Goal: Find specific page/section: Find specific page/section

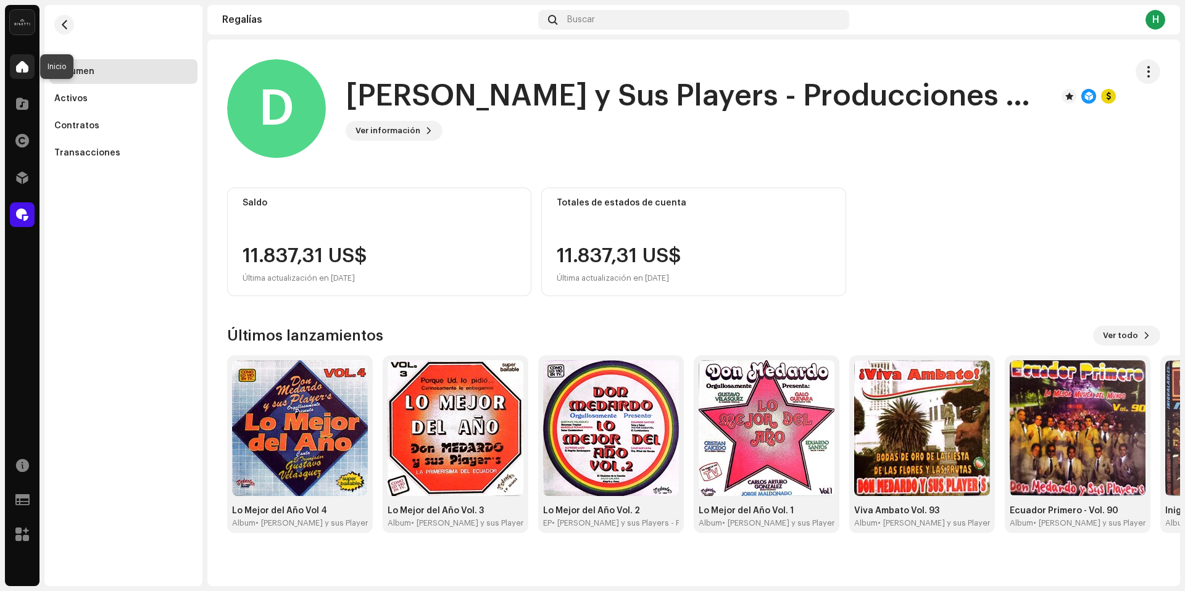
click at [20, 70] on span at bounding box center [22, 67] width 12 height 10
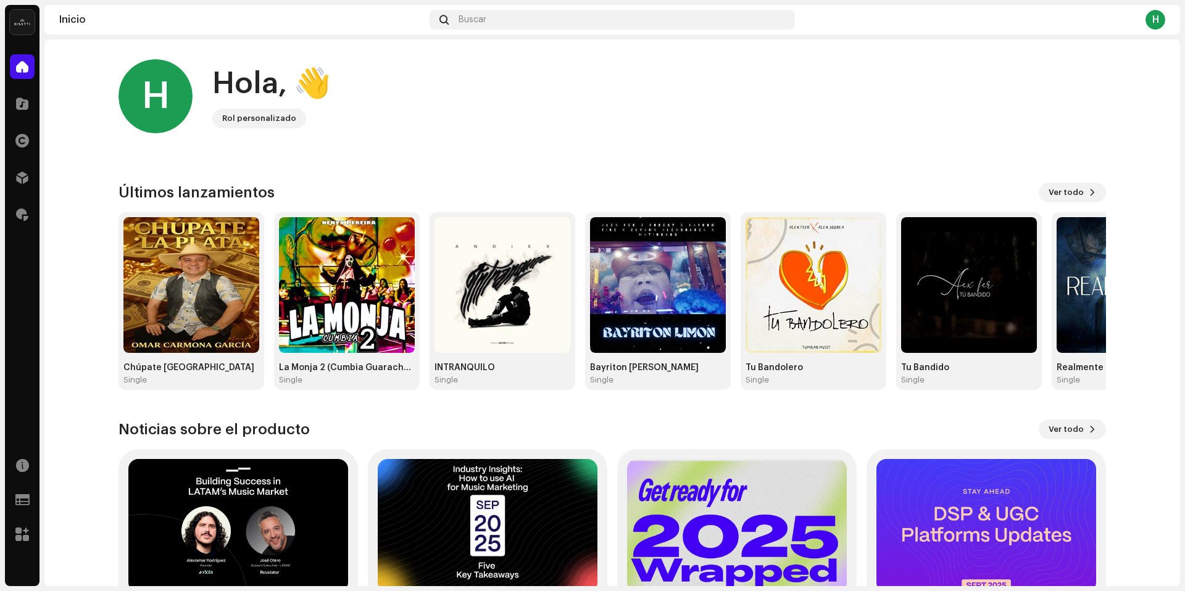
click at [1150, 24] on div "H" at bounding box center [1155, 20] width 20 height 20
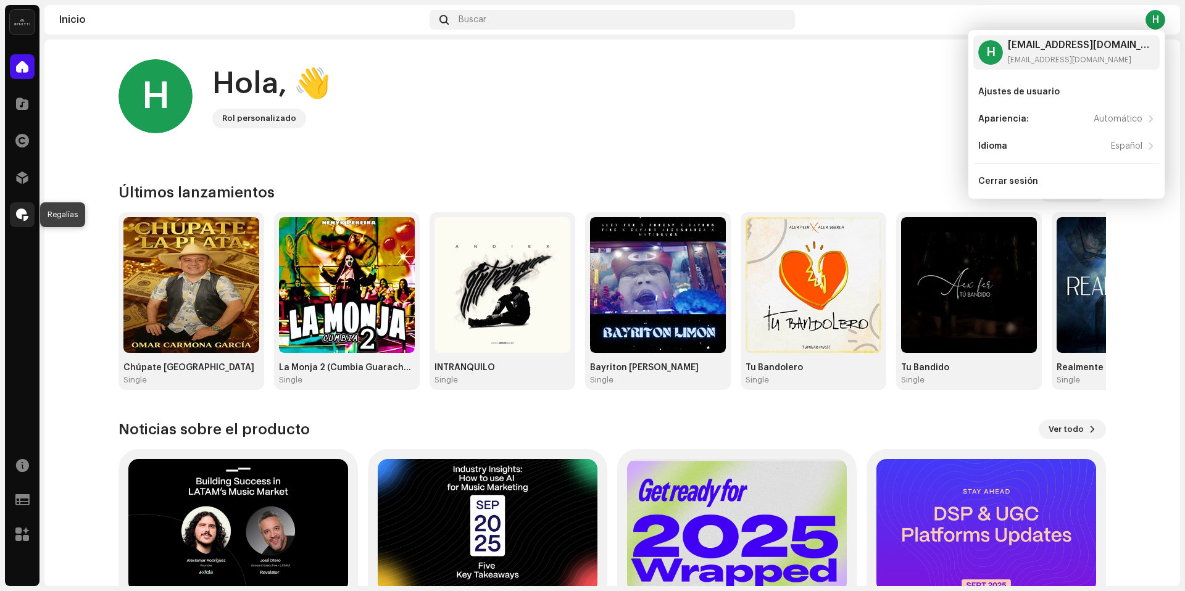
click at [12, 220] on div at bounding box center [22, 214] width 25 height 25
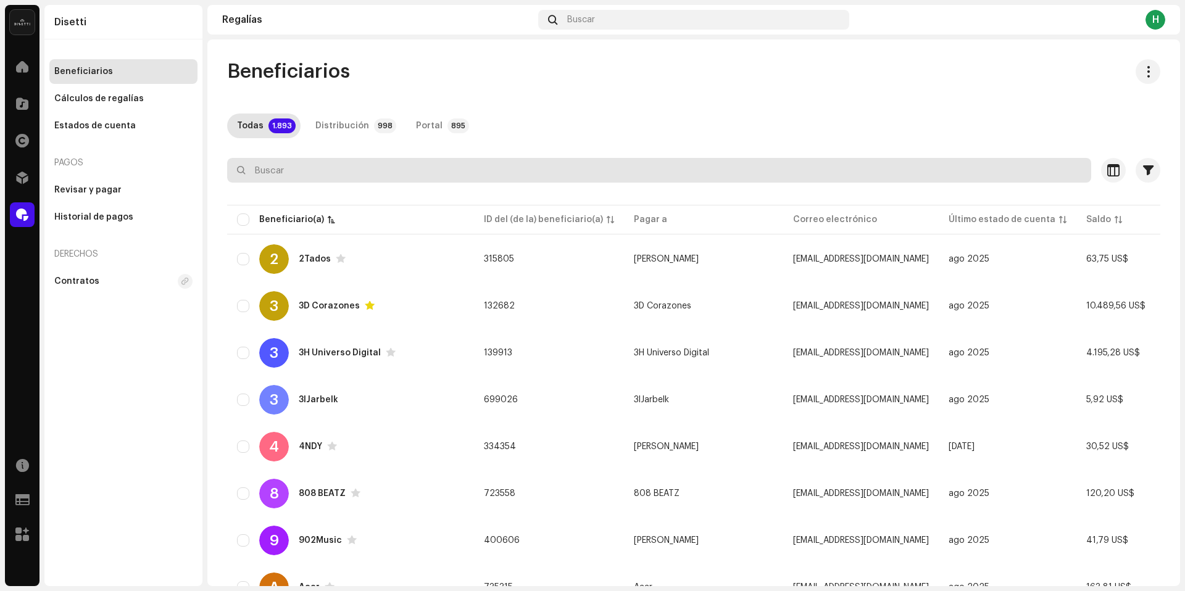
click at [584, 178] on input "text" at bounding box center [659, 170] width 864 height 25
click at [360, 172] on input "text" at bounding box center [659, 170] width 864 height 25
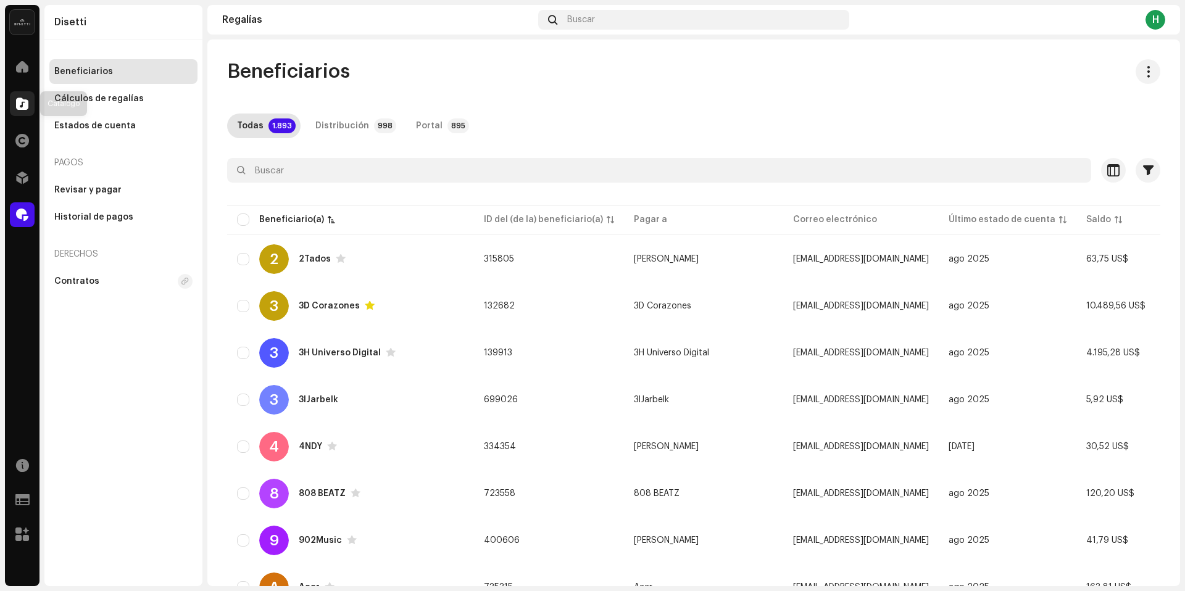
click at [12, 108] on div at bounding box center [22, 103] width 25 height 25
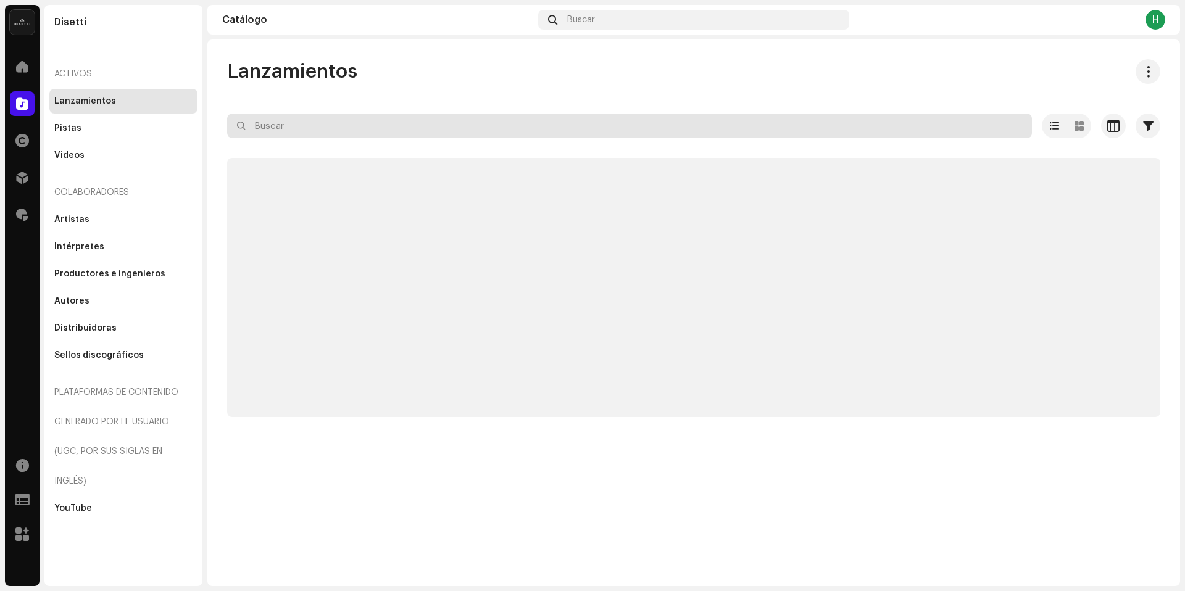
click at [696, 125] on input "text" at bounding box center [629, 126] width 805 height 25
paste input "7316470711999"
type input "7316470711999"
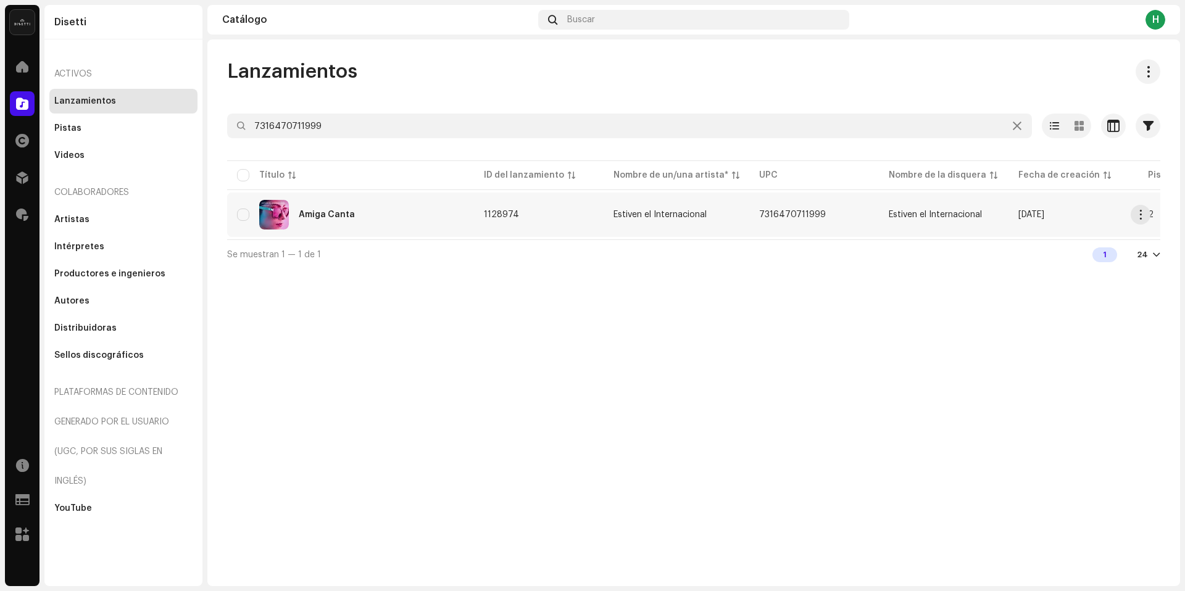
click at [526, 223] on td "1128974" at bounding box center [539, 214] width 130 height 44
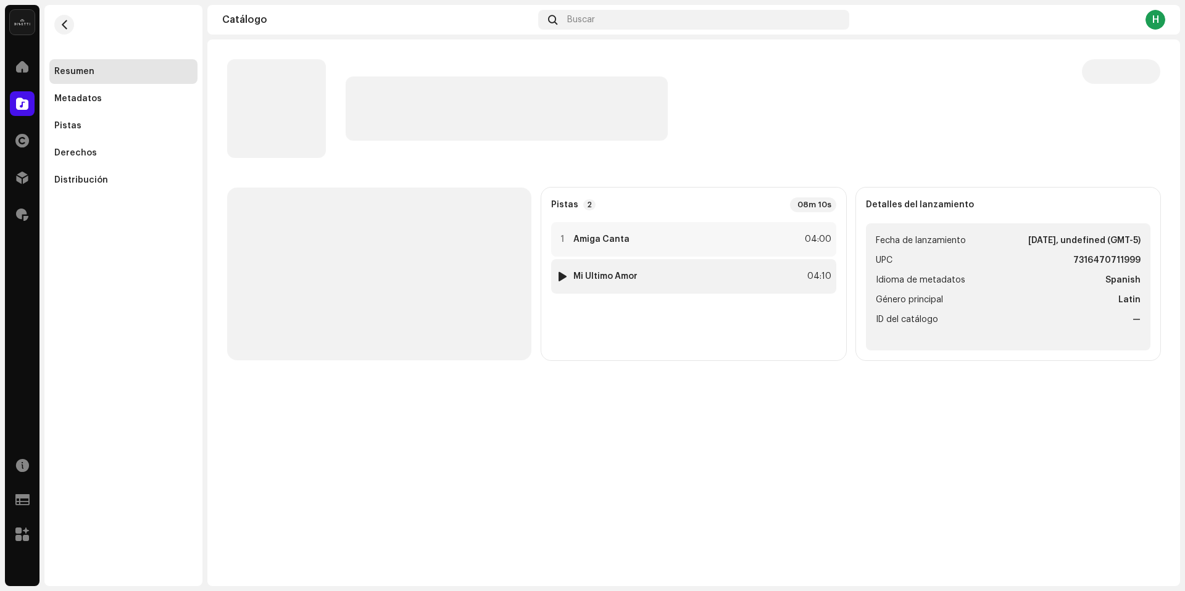
click at [703, 270] on div "2 Mi Último Amor 04:10" at bounding box center [693, 276] width 284 height 35
